Goal: Find specific page/section: Find specific page/section

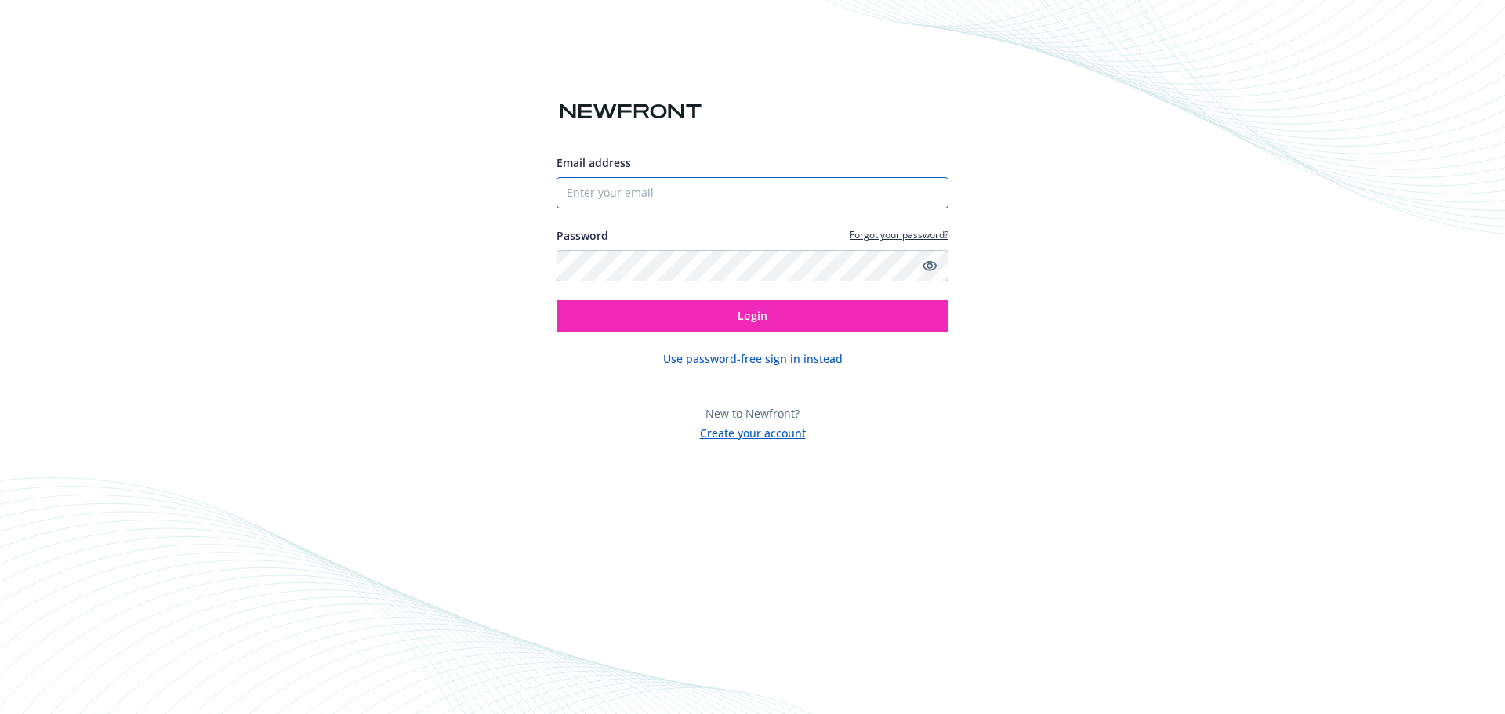
click at [651, 186] on input "Email address" at bounding box center [753, 192] width 392 height 31
type input "[EMAIL_ADDRESS][PERSON_NAME][DOMAIN_NAME]"
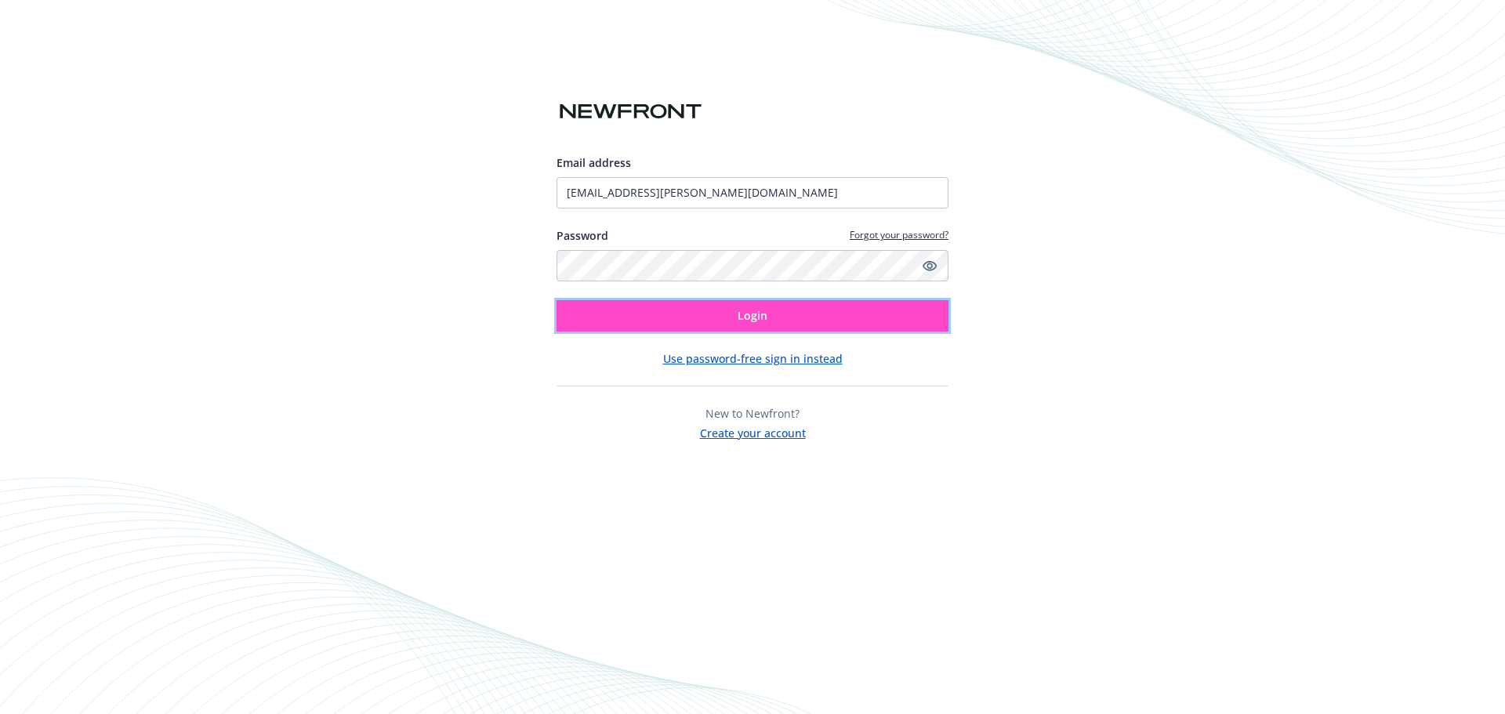
click at [751, 317] on span "Login" at bounding box center [753, 315] width 30 height 15
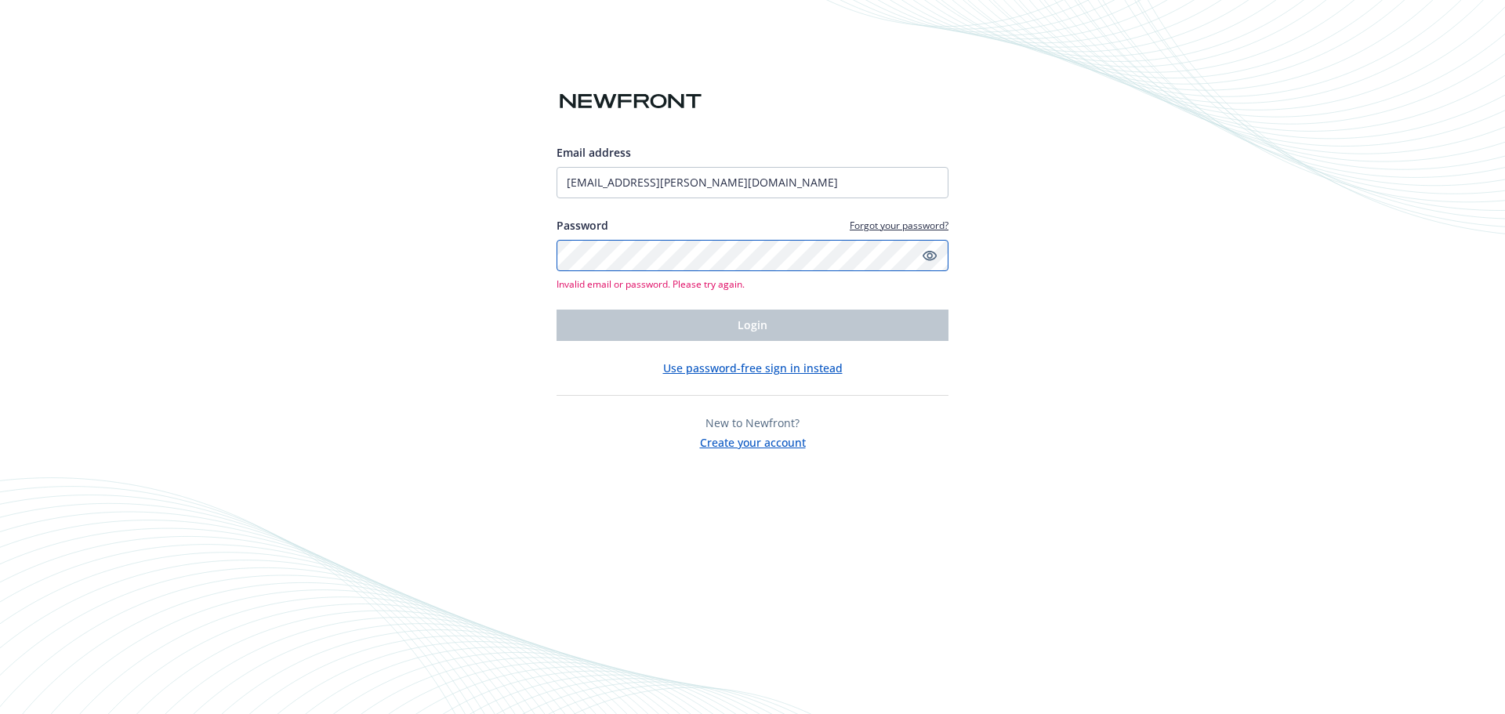
click at [478, 220] on div "Email address [EMAIL_ADDRESS][PERSON_NAME][DOMAIN_NAME] Password Forgot your pa…" at bounding box center [752, 357] width 1505 height 714
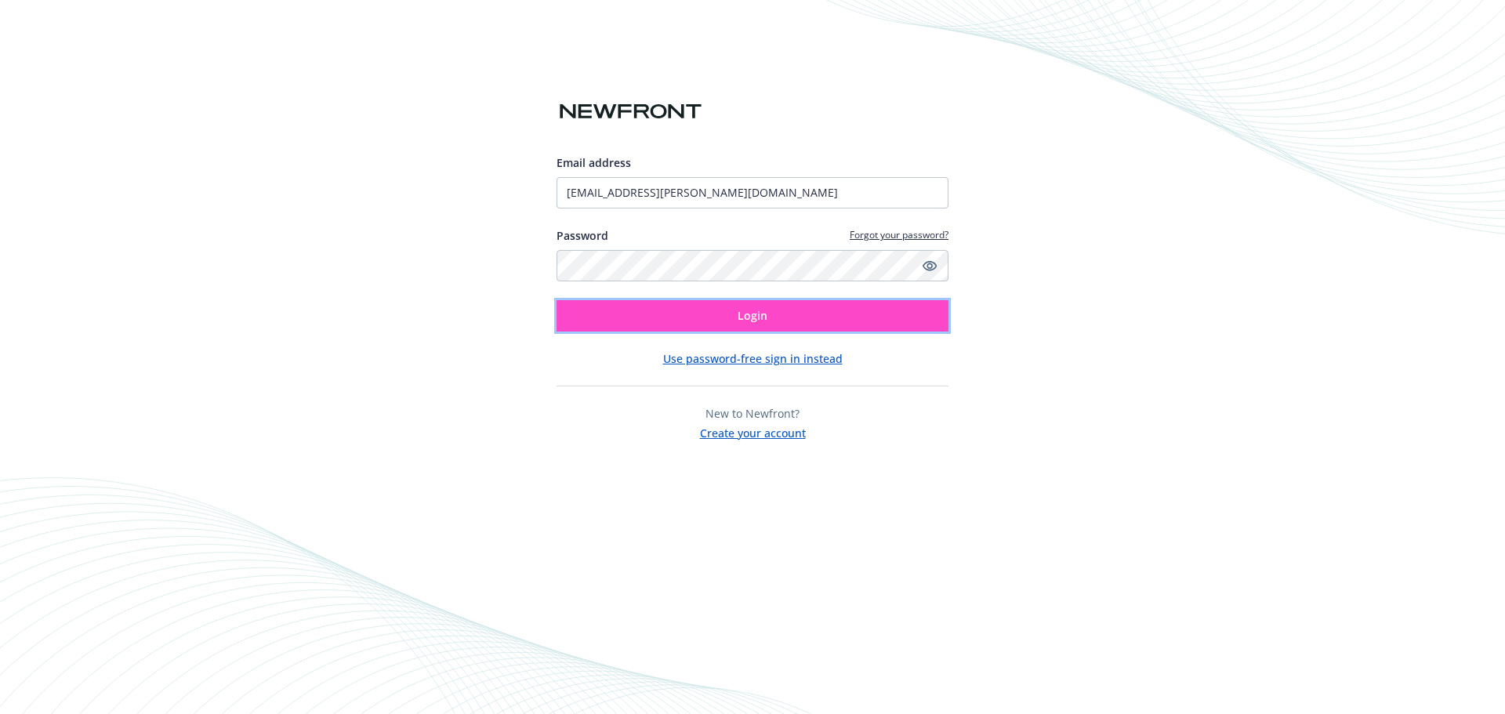
click at [742, 314] on span "Login" at bounding box center [753, 315] width 30 height 15
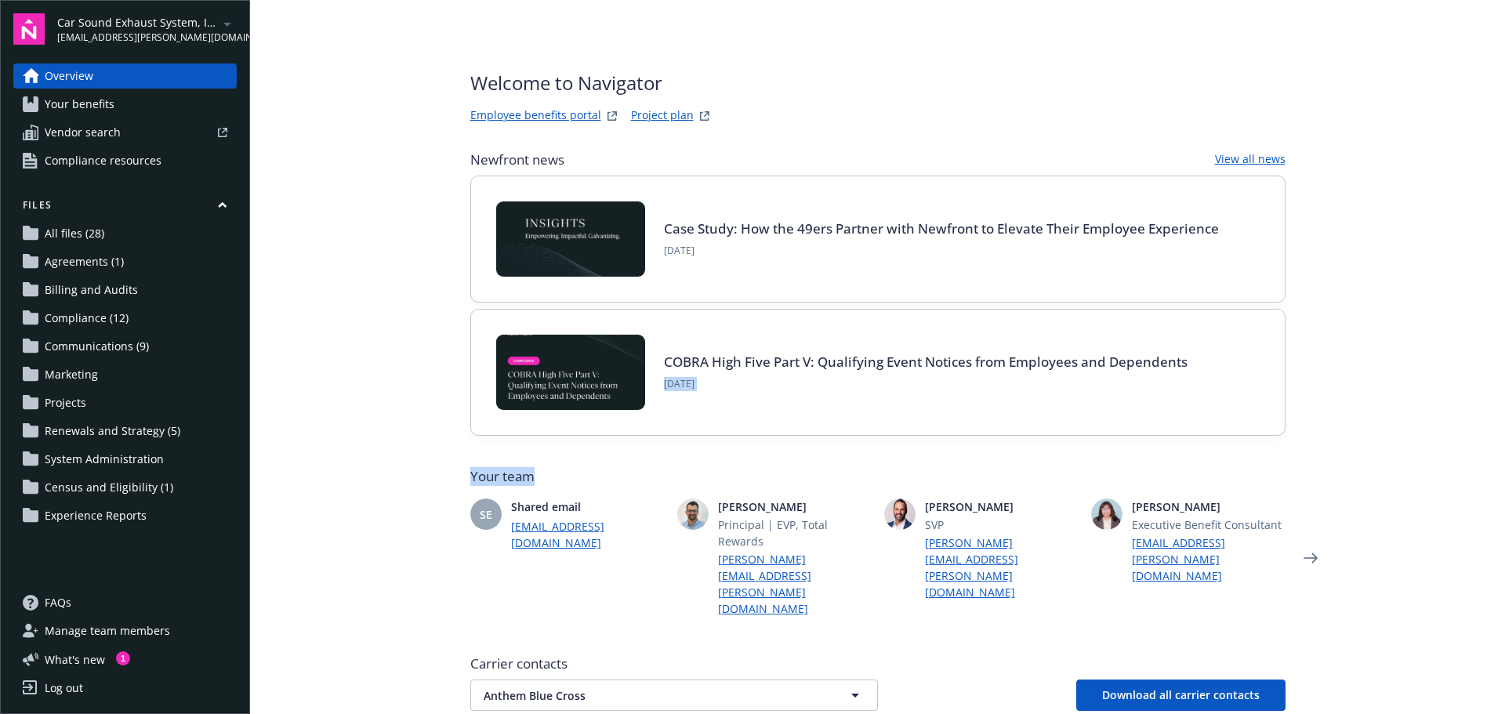
drag, startPoint x: 1493, startPoint y: 309, endPoint x: 1497, endPoint y: 426, distance: 116.9
click at [1504, 448] on main "Welcome to Navigator Employee benefits portal Project plan Newfront news View a…" at bounding box center [877, 357] width 1255 height 714
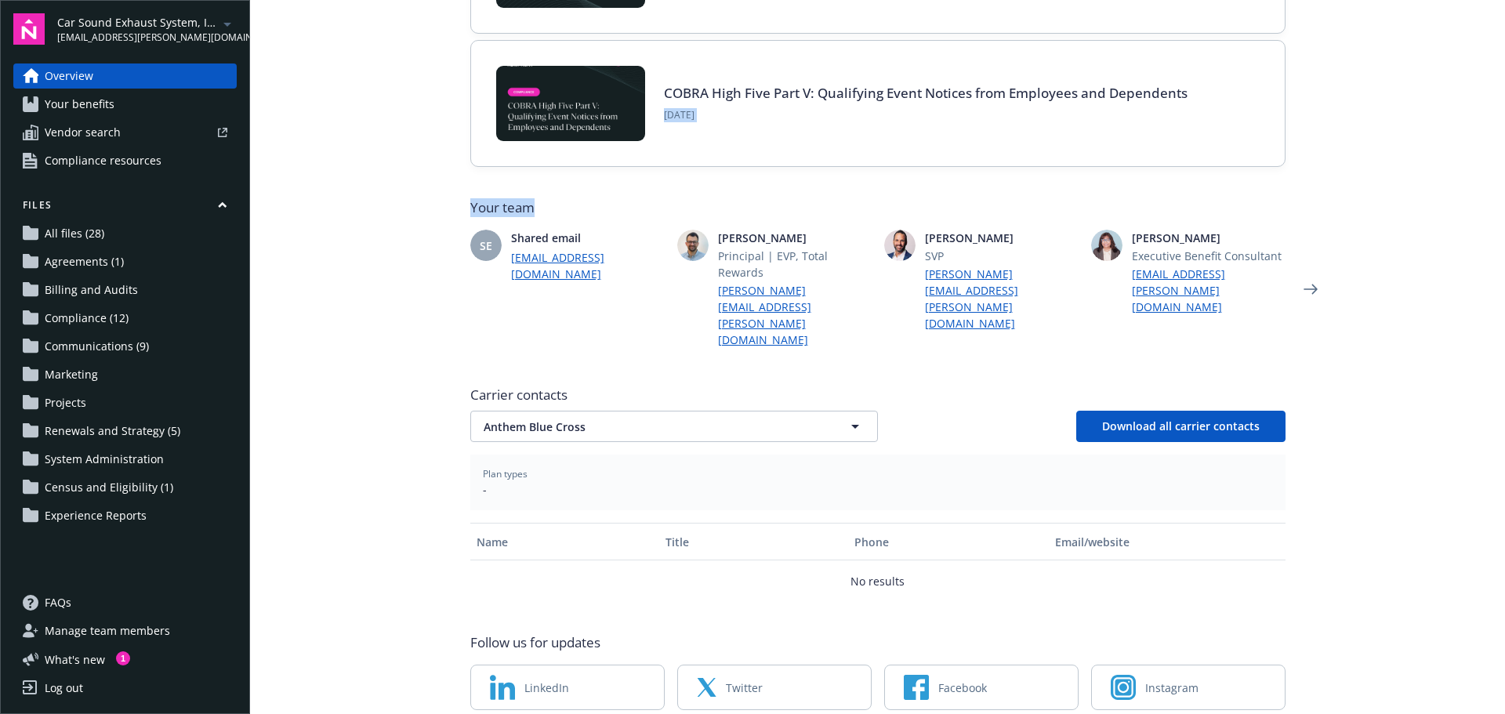
scroll to position [285, 0]
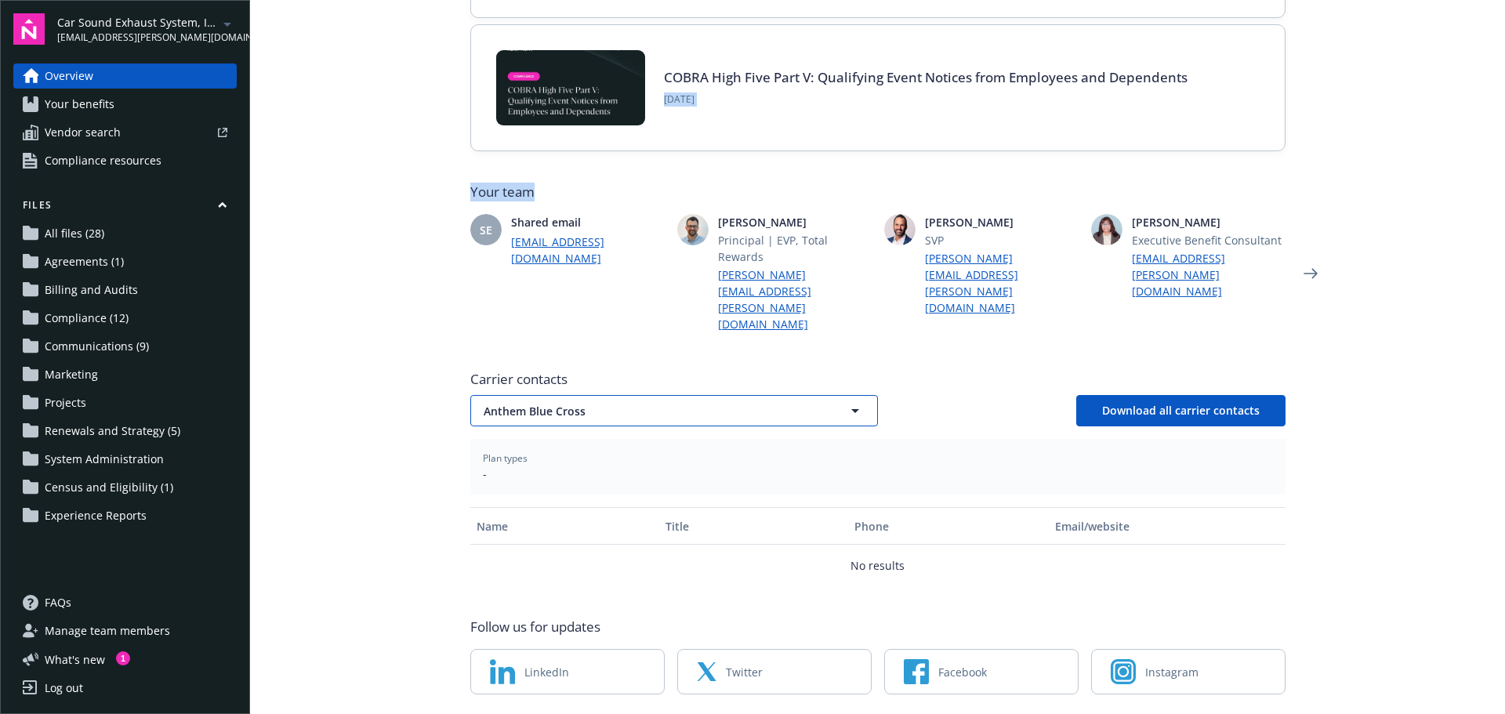
click at [851, 409] on icon "button" at bounding box center [855, 411] width 8 height 4
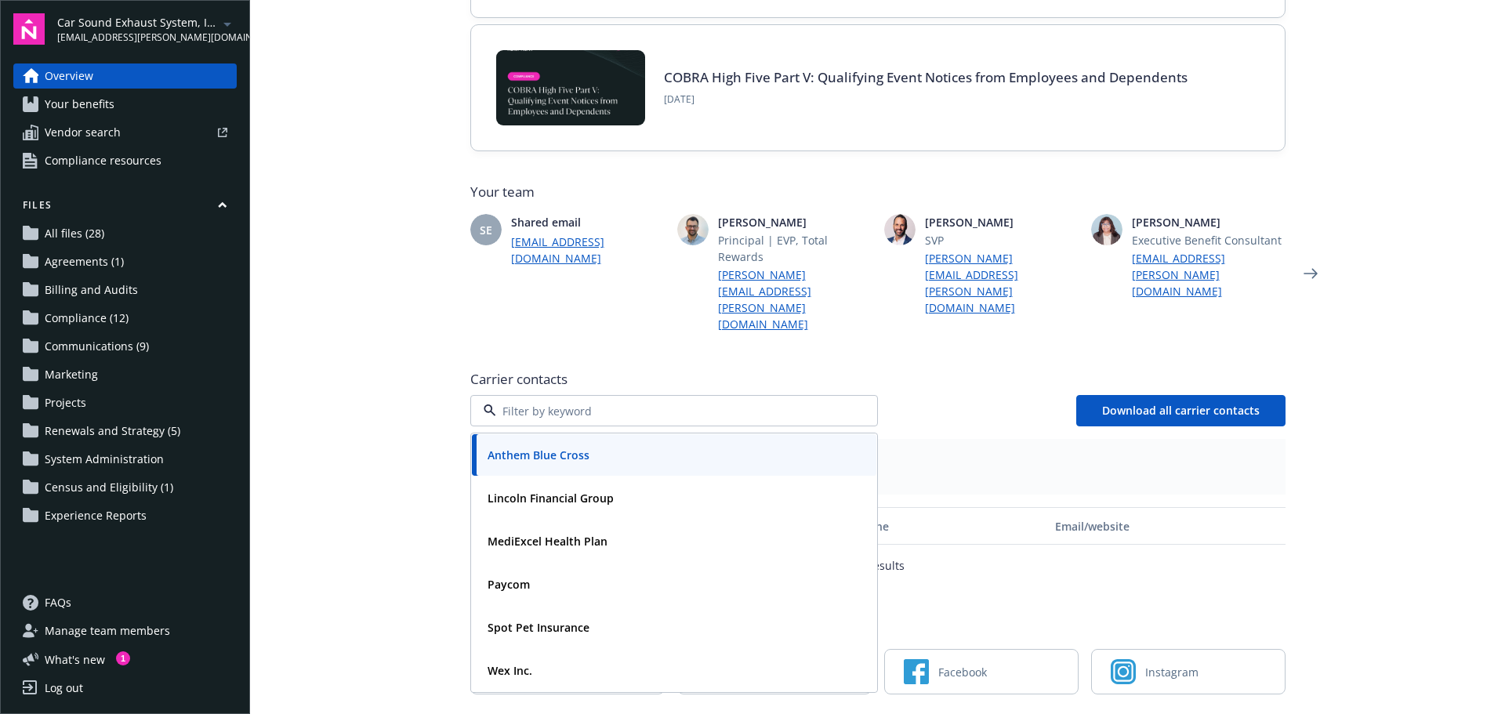
click at [314, 643] on main "Welcome to Navigator Employee benefits portal Project plan Newfront news View a…" at bounding box center [877, 357] width 1255 height 714
